Goal: Register for event/course

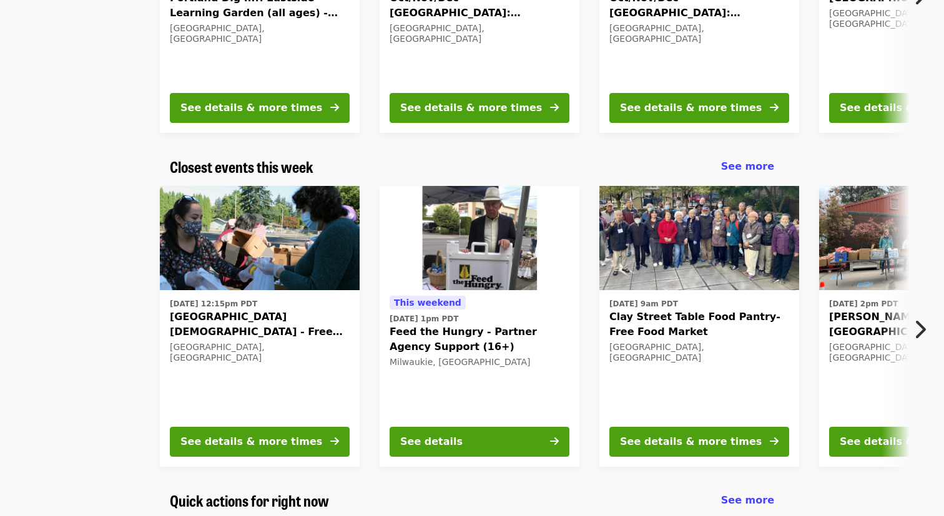
scroll to position [227, 0]
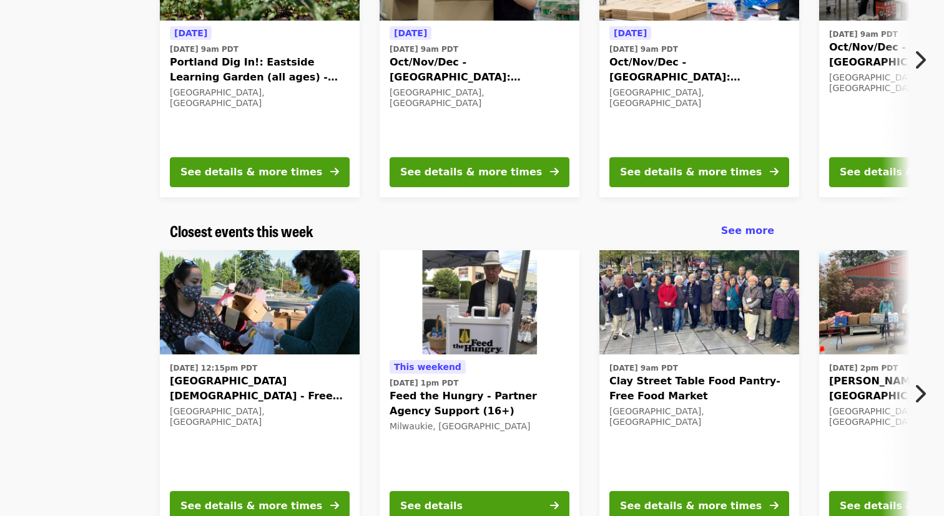
click at [677, 388] on icon "chevron-right icon" at bounding box center [919, 394] width 12 height 24
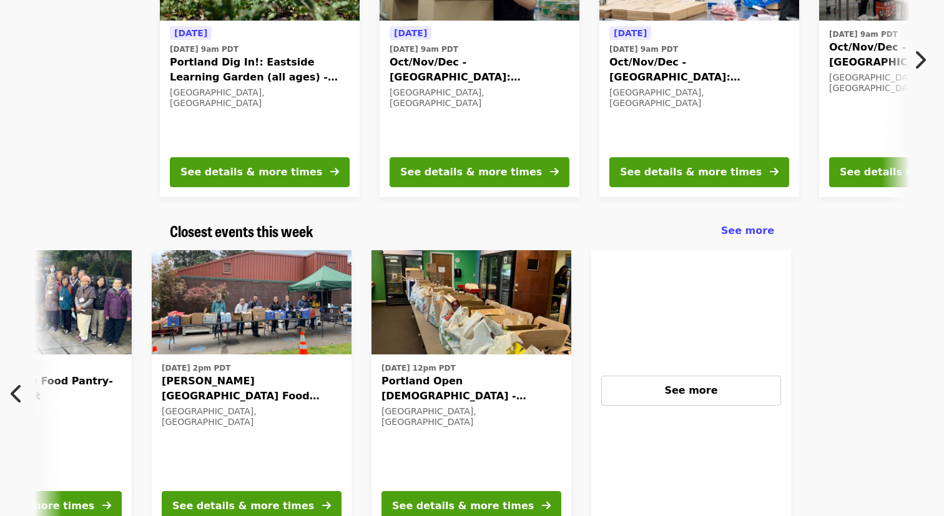
scroll to position [0, 672]
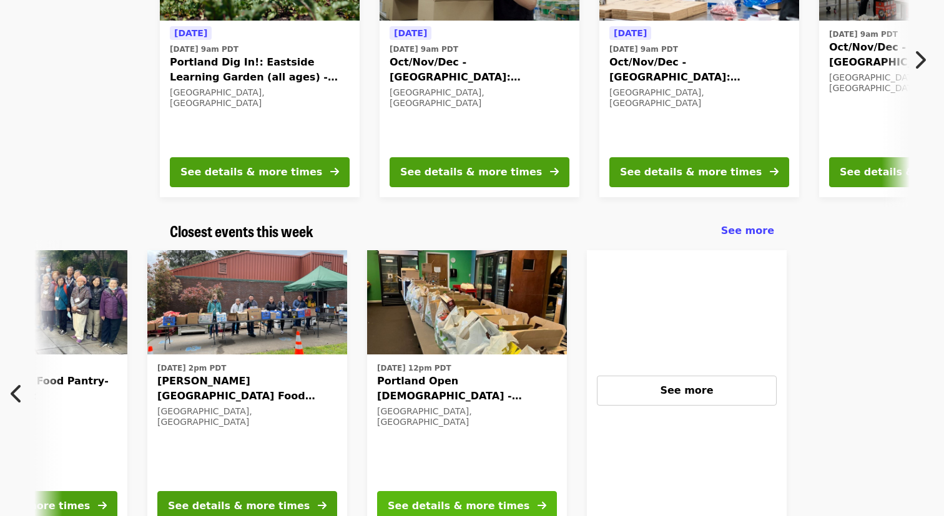
click at [468, 415] on button "See details & more times" at bounding box center [467, 506] width 180 height 30
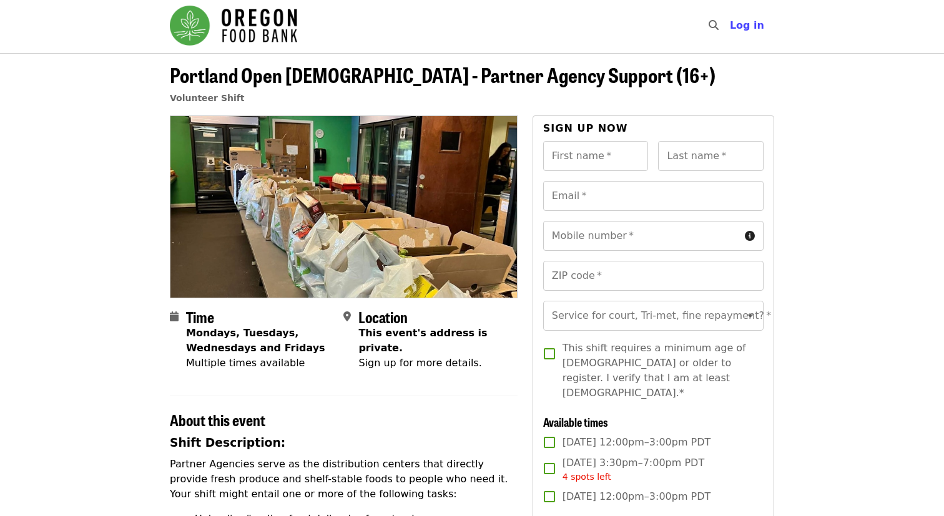
scroll to position [2, 0]
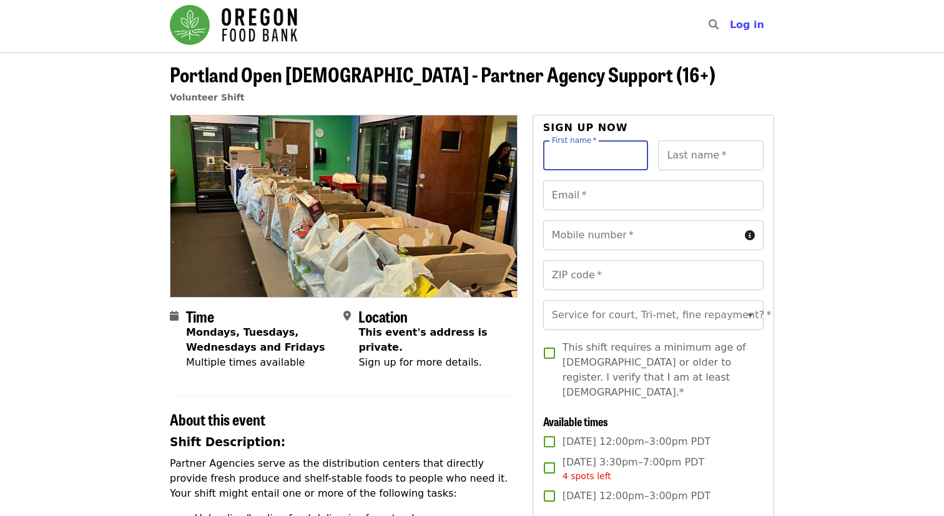
click at [575, 161] on input "First name   *" at bounding box center [595, 155] width 105 height 30
type input "****"
type input "*"
type input "**********"
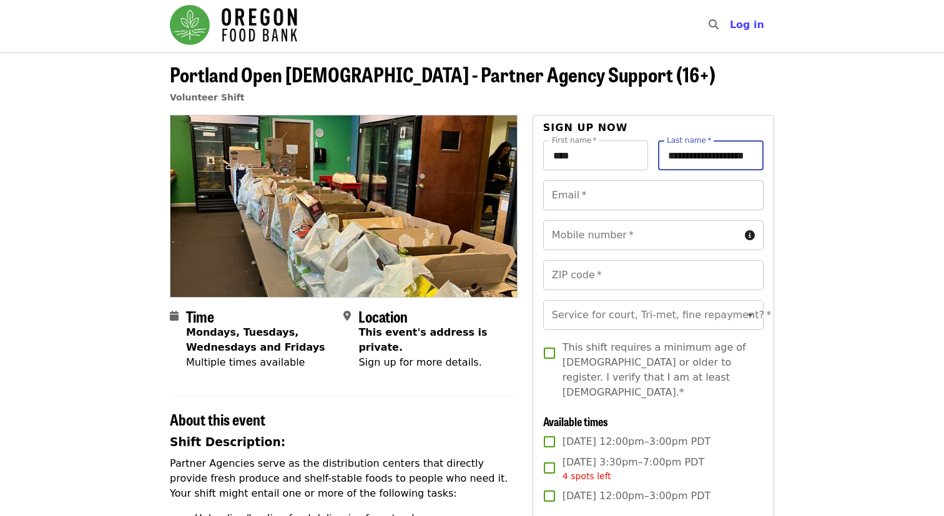
scroll to position [0, 0]
click at [629, 194] on input "Email   *" at bounding box center [653, 195] width 220 height 30
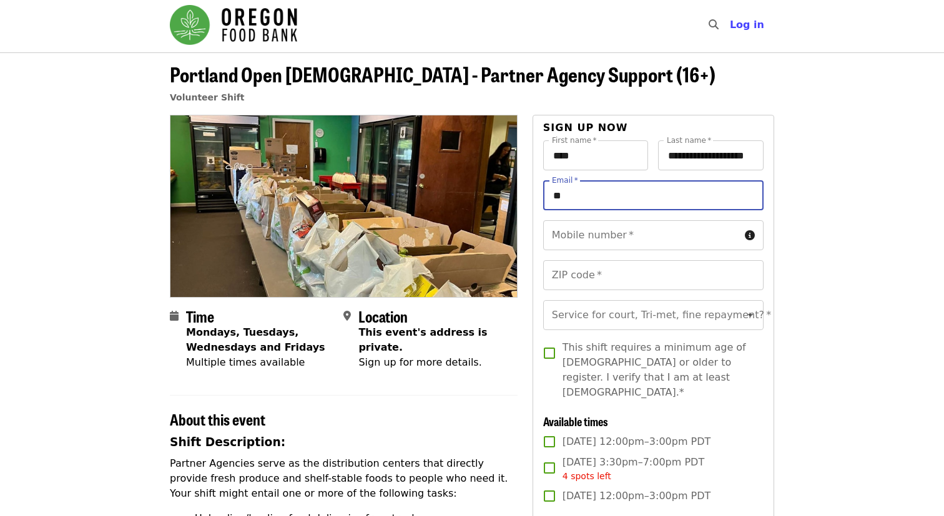
type input "*"
type input "**********"
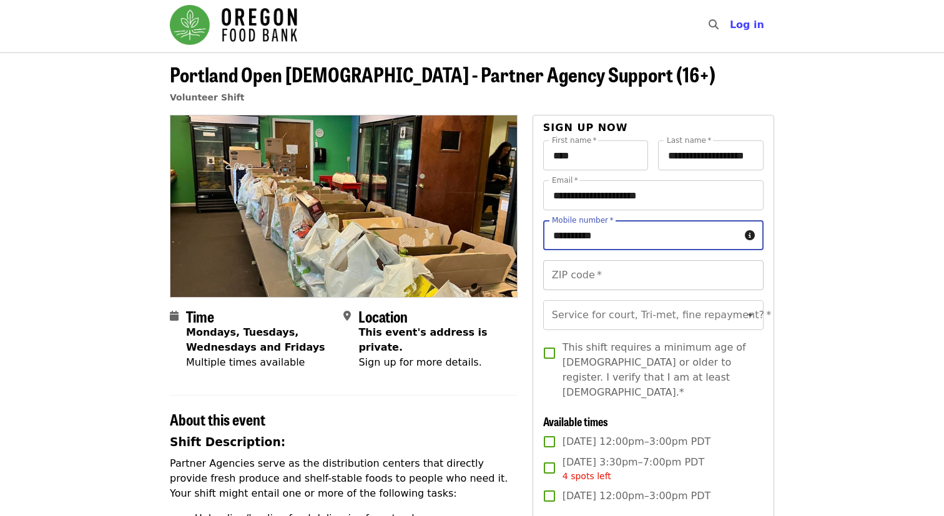
type input "**********"
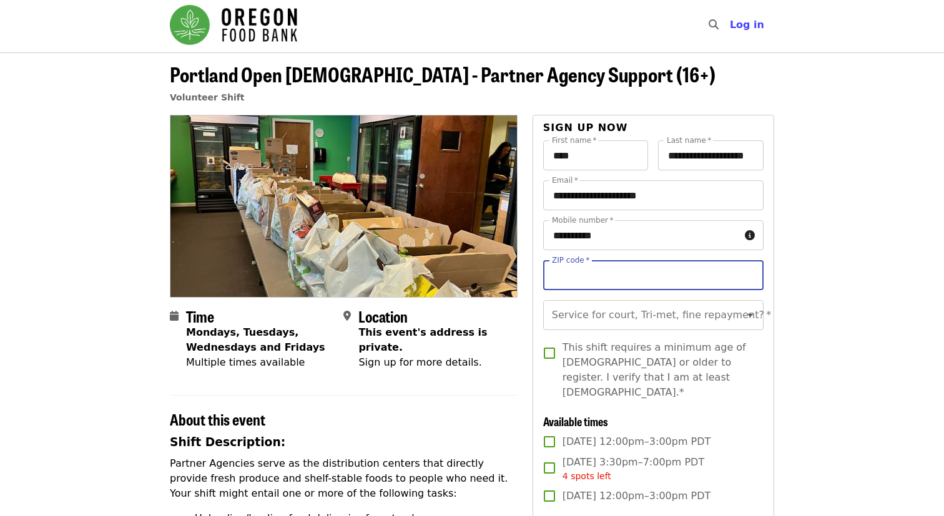
click at [567, 273] on input "ZIP code   *" at bounding box center [653, 275] width 220 height 30
type input "*****"
click at [670, 312] on input "Service for court, Tri-met, fine repayment?   *" at bounding box center [638, 301] width 170 height 24
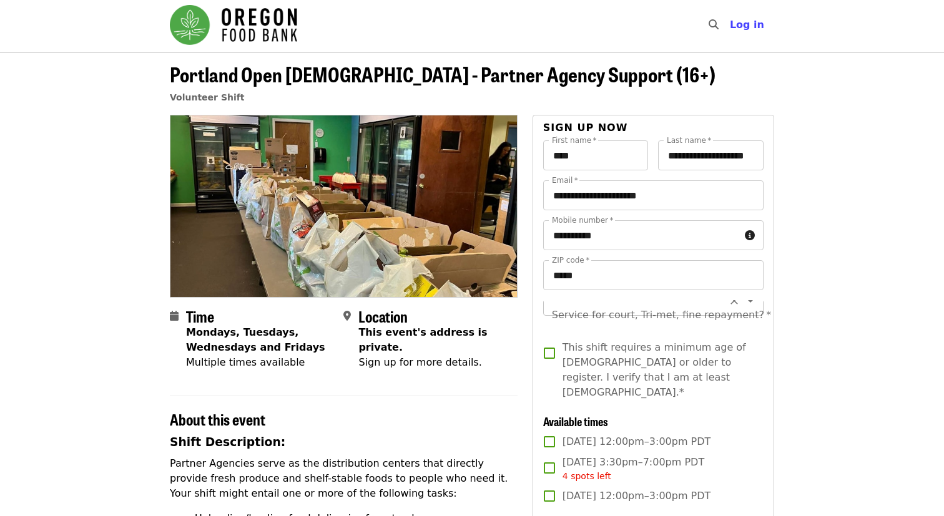
scroll to position [0, 0]
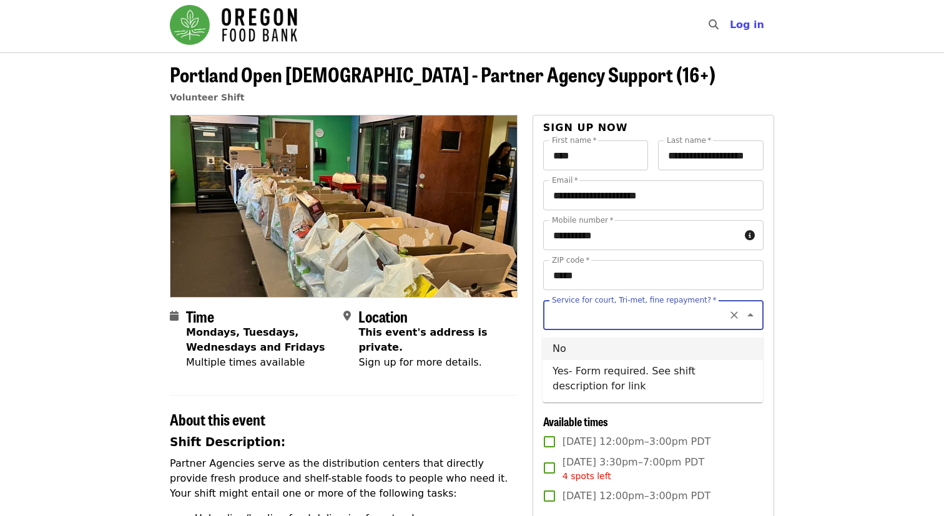
click at [570, 346] on li "No" at bounding box center [652, 349] width 220 height 22
type input "**"
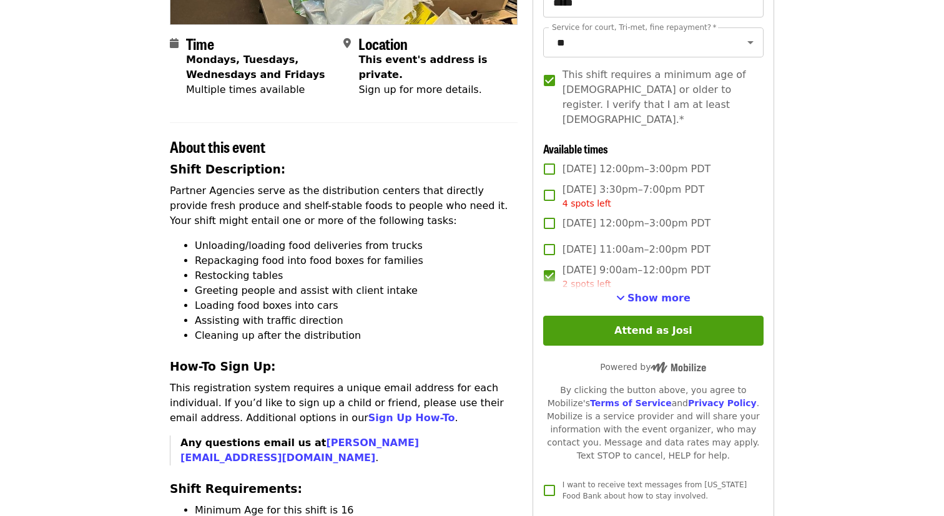
scroll to position [281, 0]
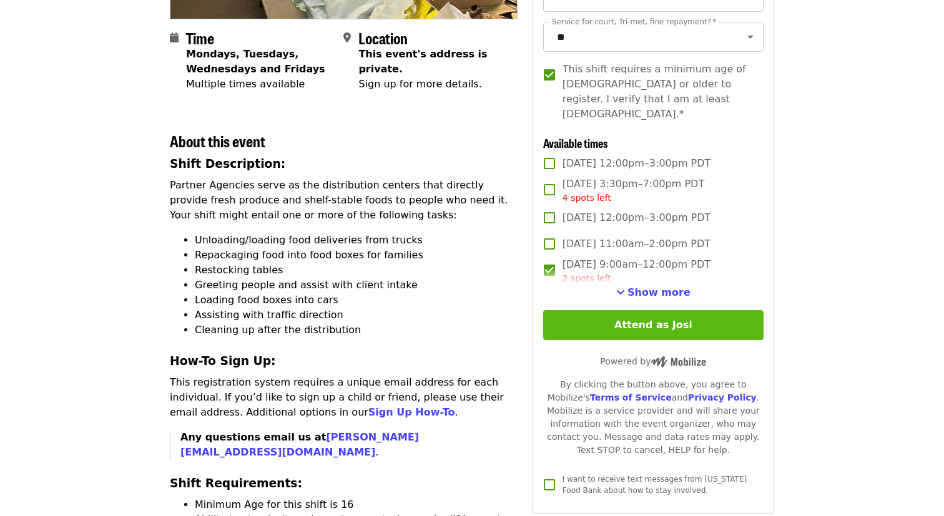
click at [662, 314] on button "Attend as Josi" at bounding box center [653, 325] width 220 height 30
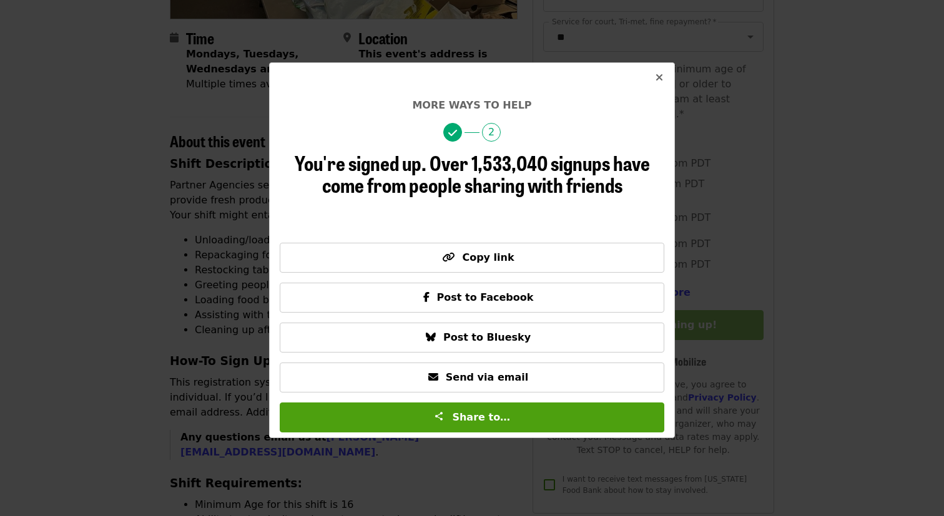
click at [653, 85] on button "Close" at bounding box center [659, 78] width 30 height 30
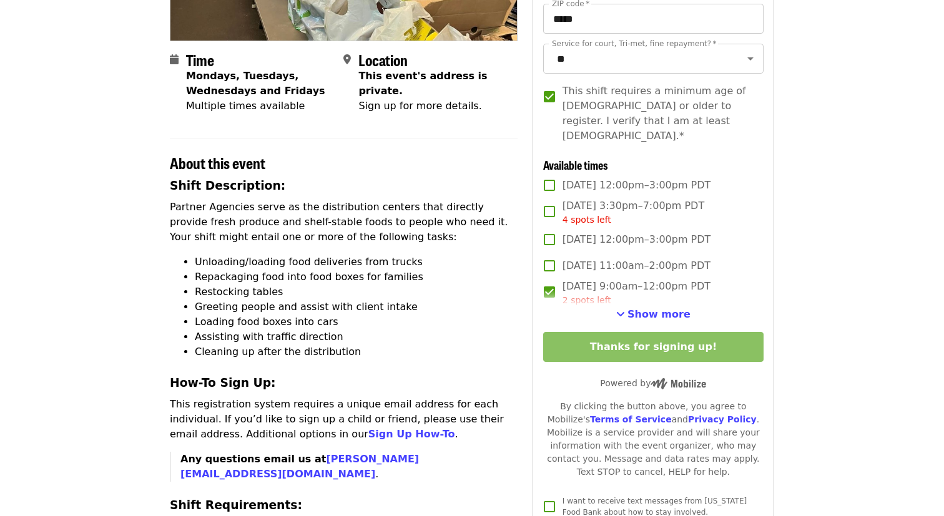
scroll to position [252, 0]
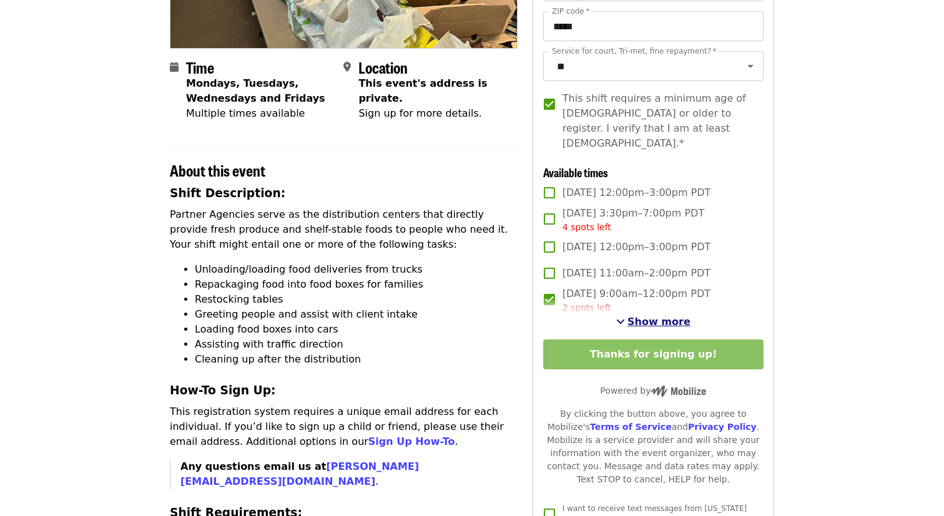
click at [639, 315] on button "Show more" at bounding box center [653, 322] width 74 height 15
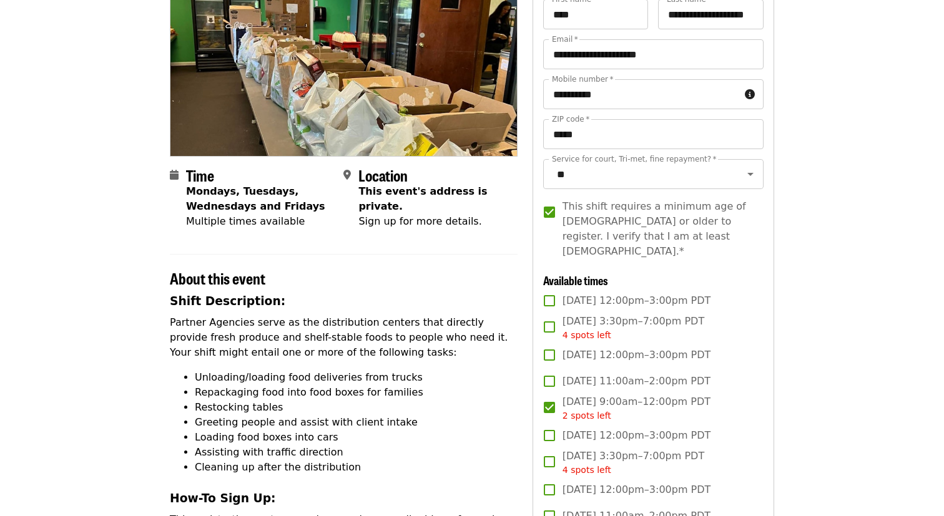
scroll to position [0, 0]
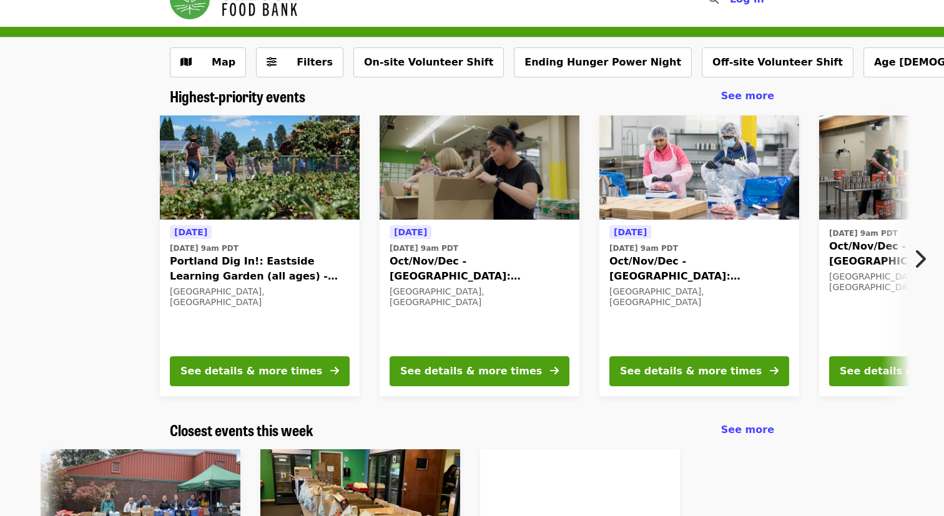
scroll to position [34, 0]
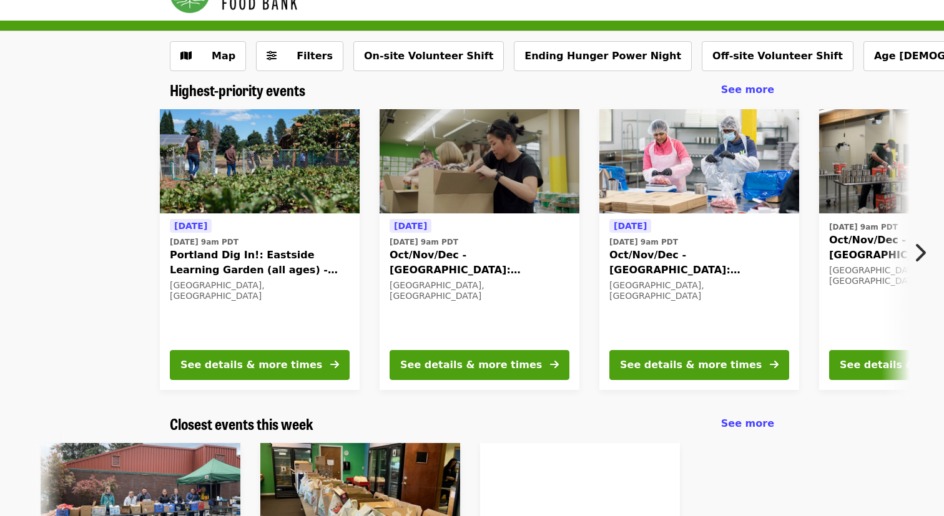
click at [677, 260] on icon "chevron-right icon" at bounding box center [919, 253] width 12 height 24
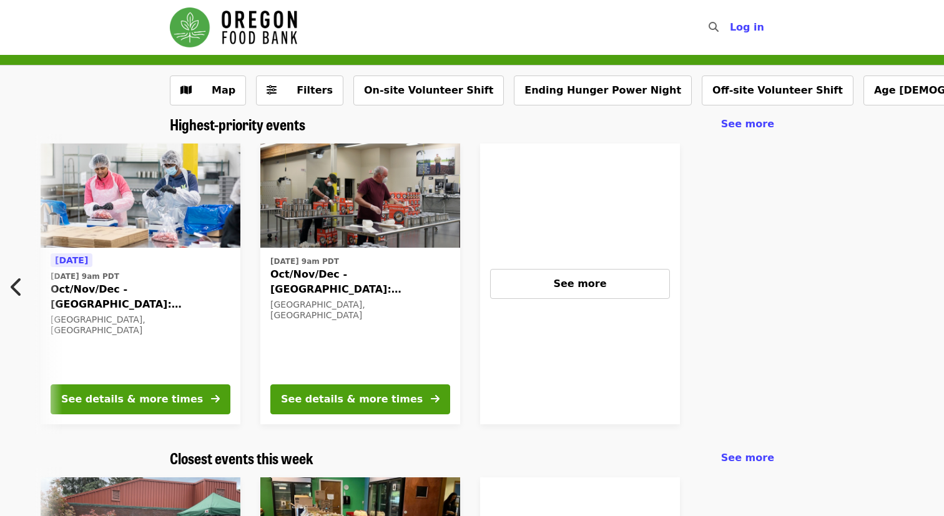
scroll to position [2, 0]
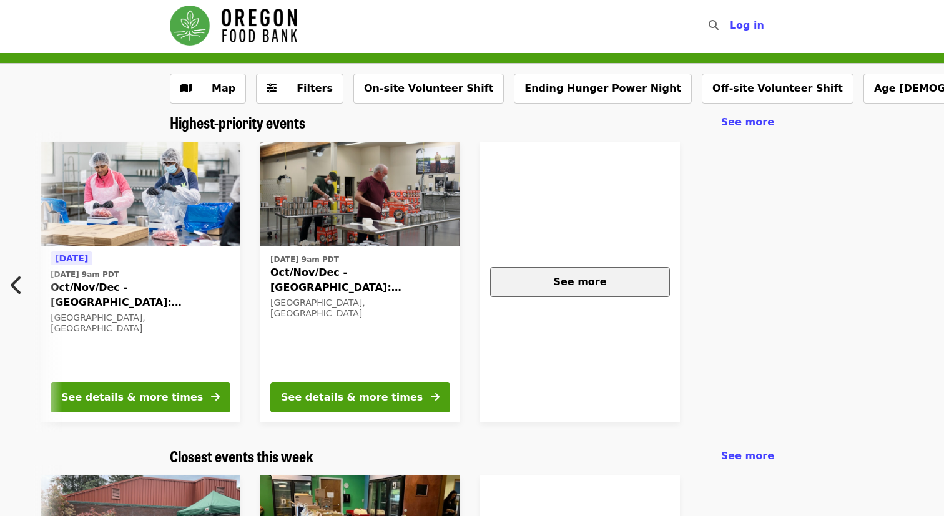
click at [562, 288] on div "See more" at bounding box center [580, 282] width 159 height 15
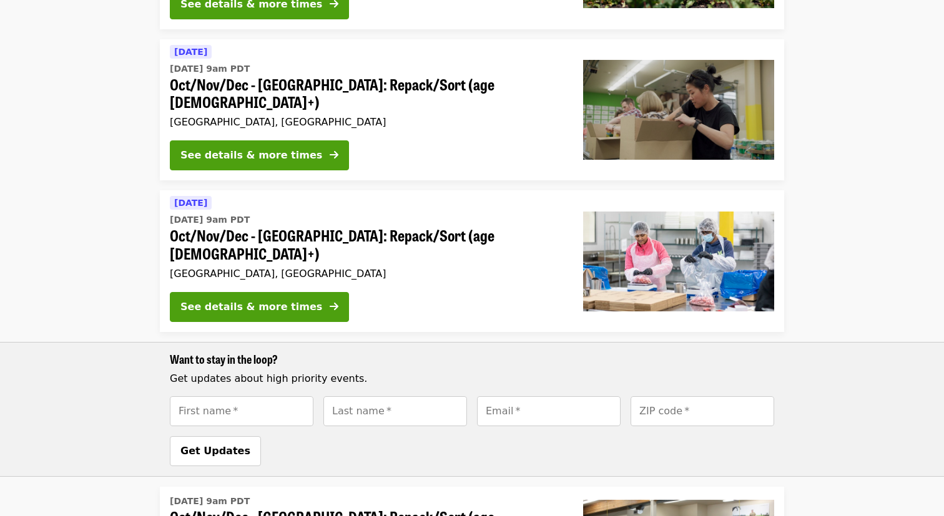
scroll to position [491, 0]
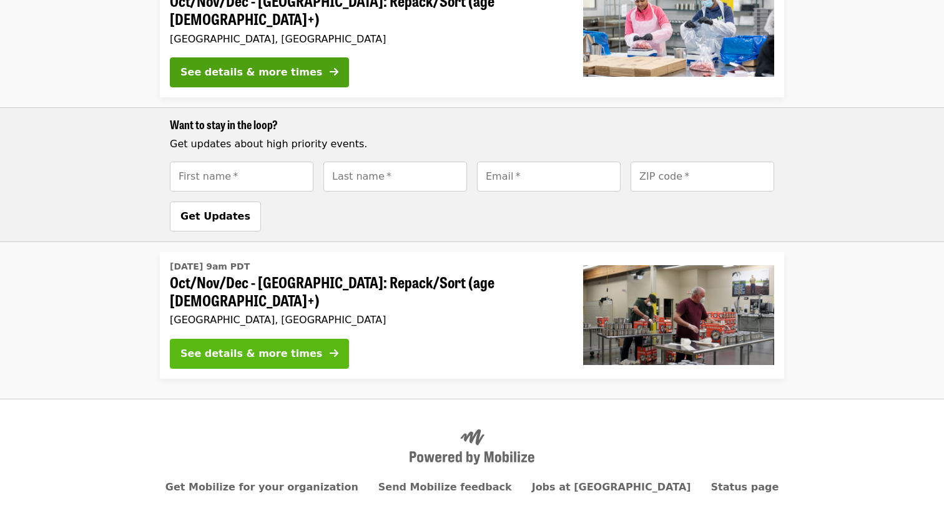
click at [249, 339] on button "See details & more times" at bounding box center [259, 354] width 179 height 30
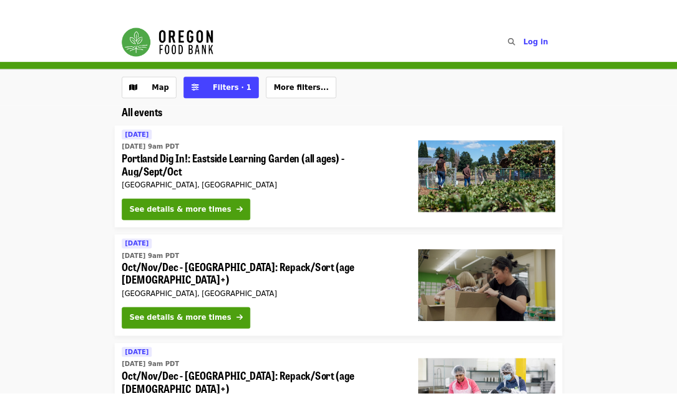
scroll to position [491, 0]
